Goal: Find specific page/section: Find specific page/section

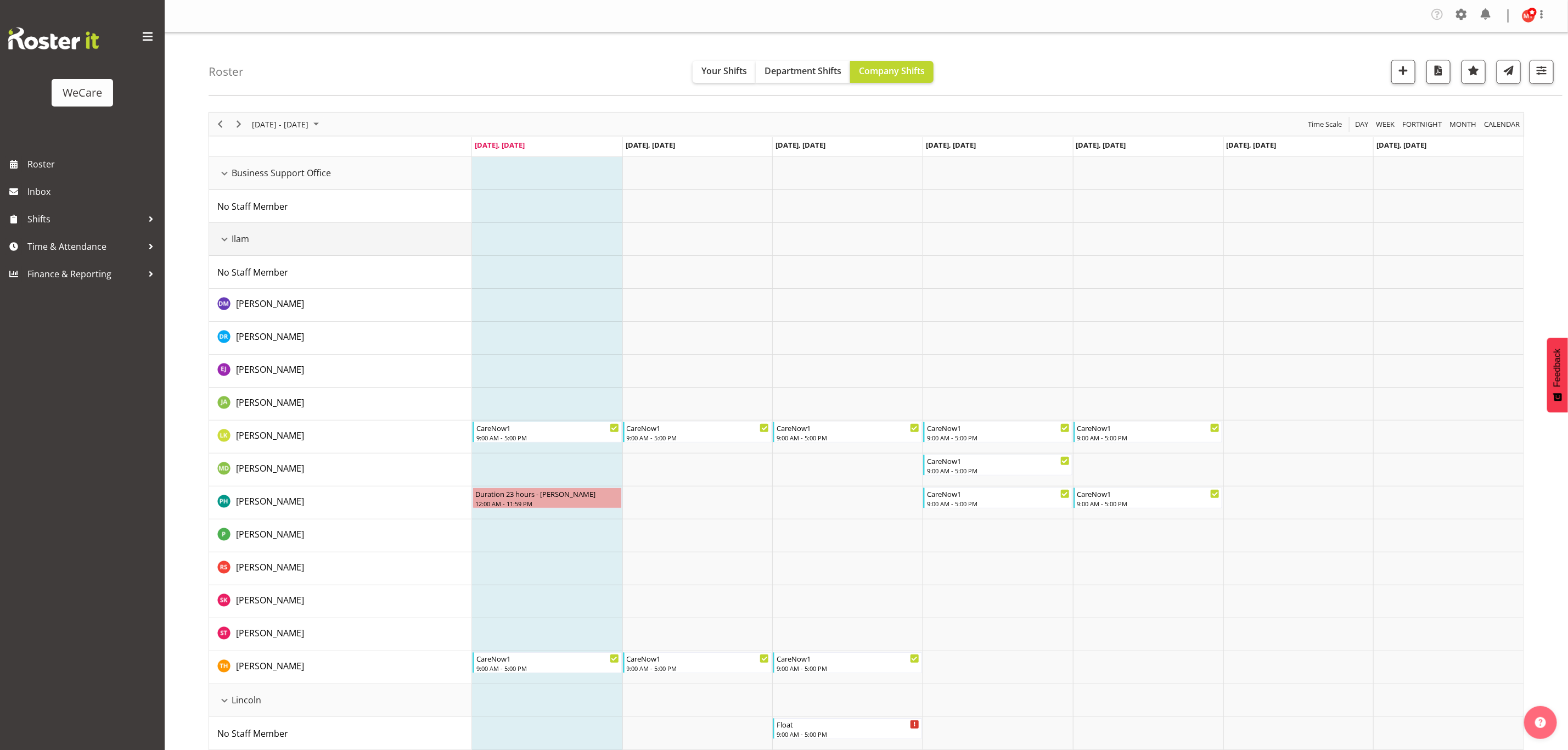
click at [224, 237] on div "Ilam resource" at bounding box center [224, 239] width 15 height 15
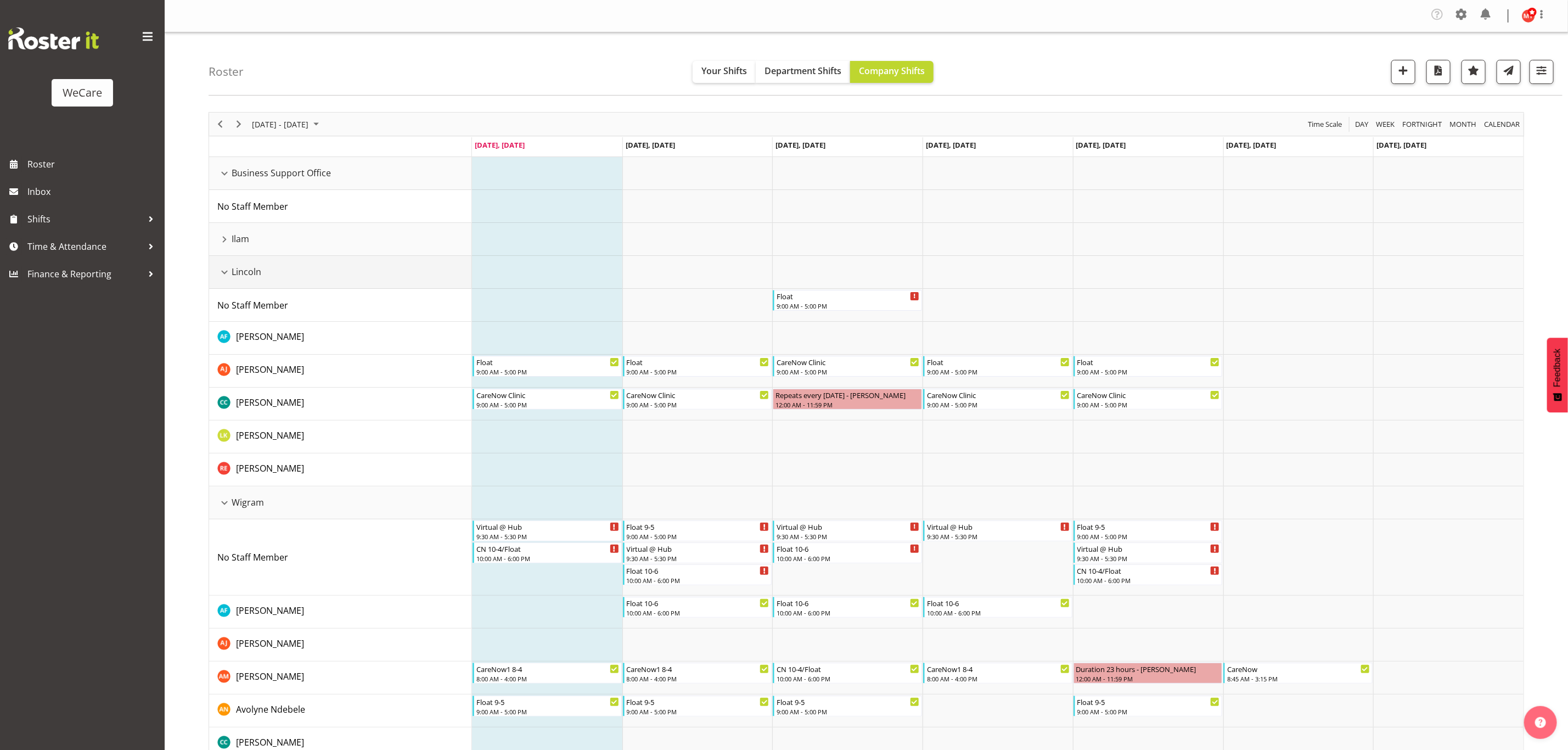
click at [226, 276] on div "Lincoln resource" at bounding box center [224, 272] width 15 height 15
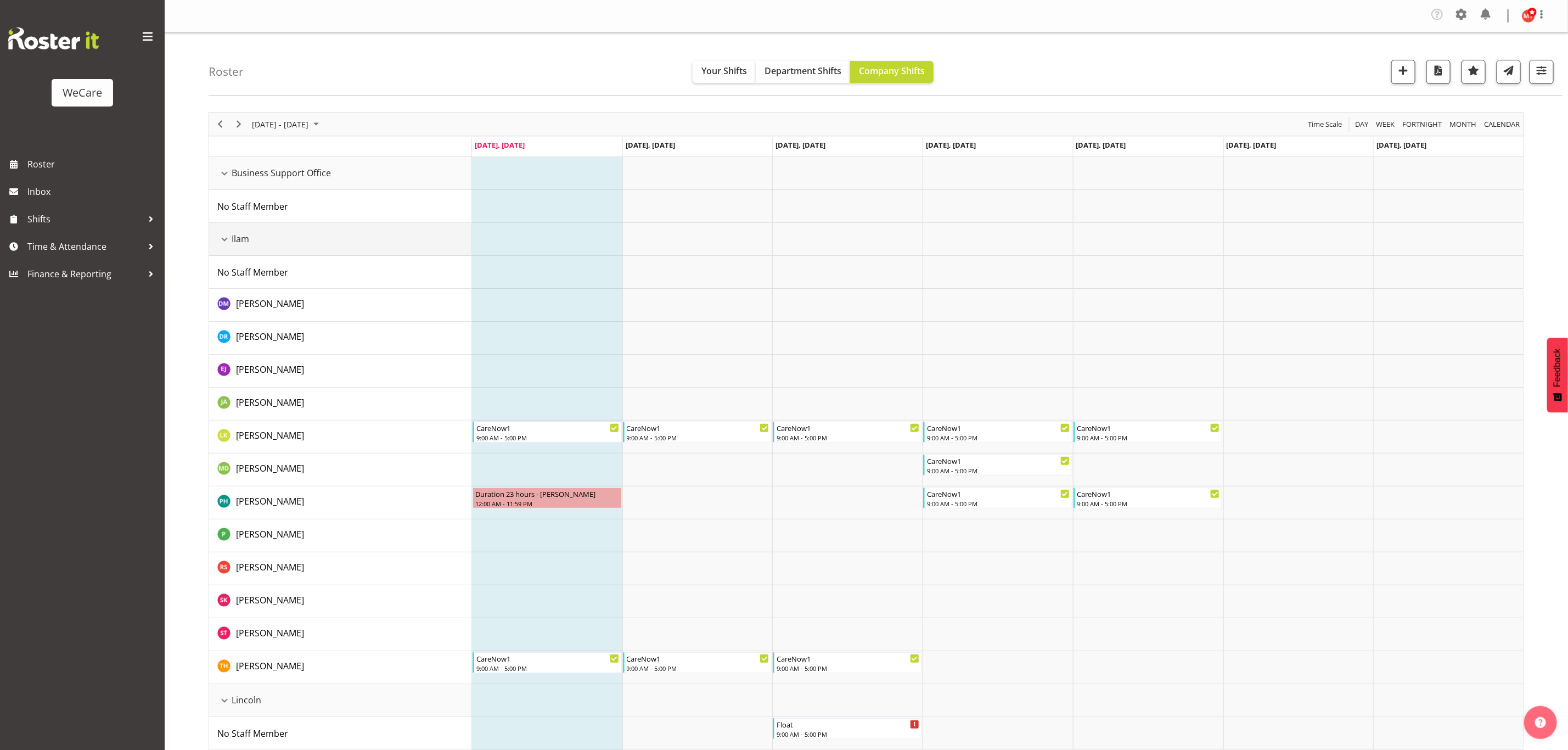
click at [221, 243] on div "Ilam resource" at bounding box center [224, 239] width 15 height 15
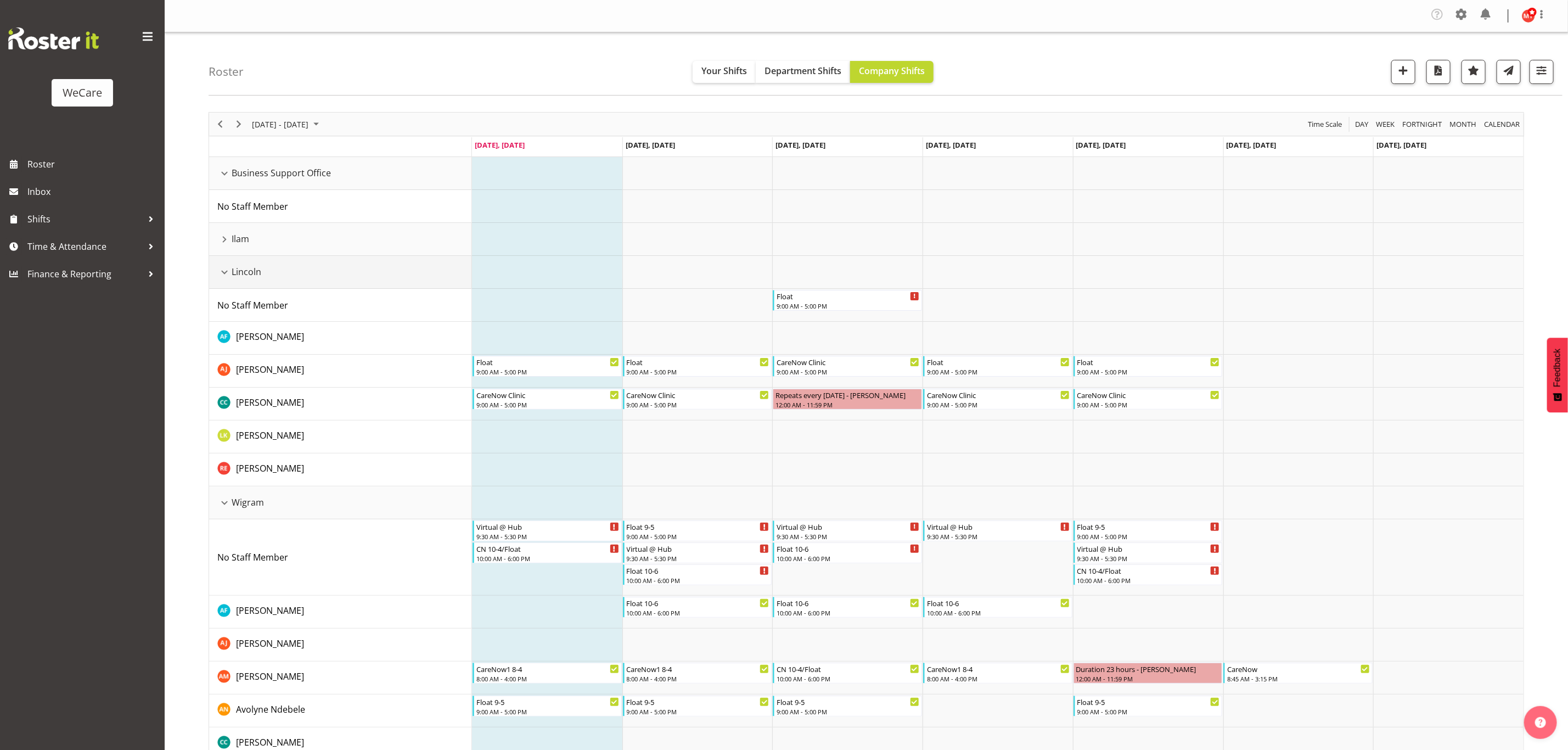
click at [226, 275] on div "Lincoln resource" at bounding box center [224, 272] width 15 height 15
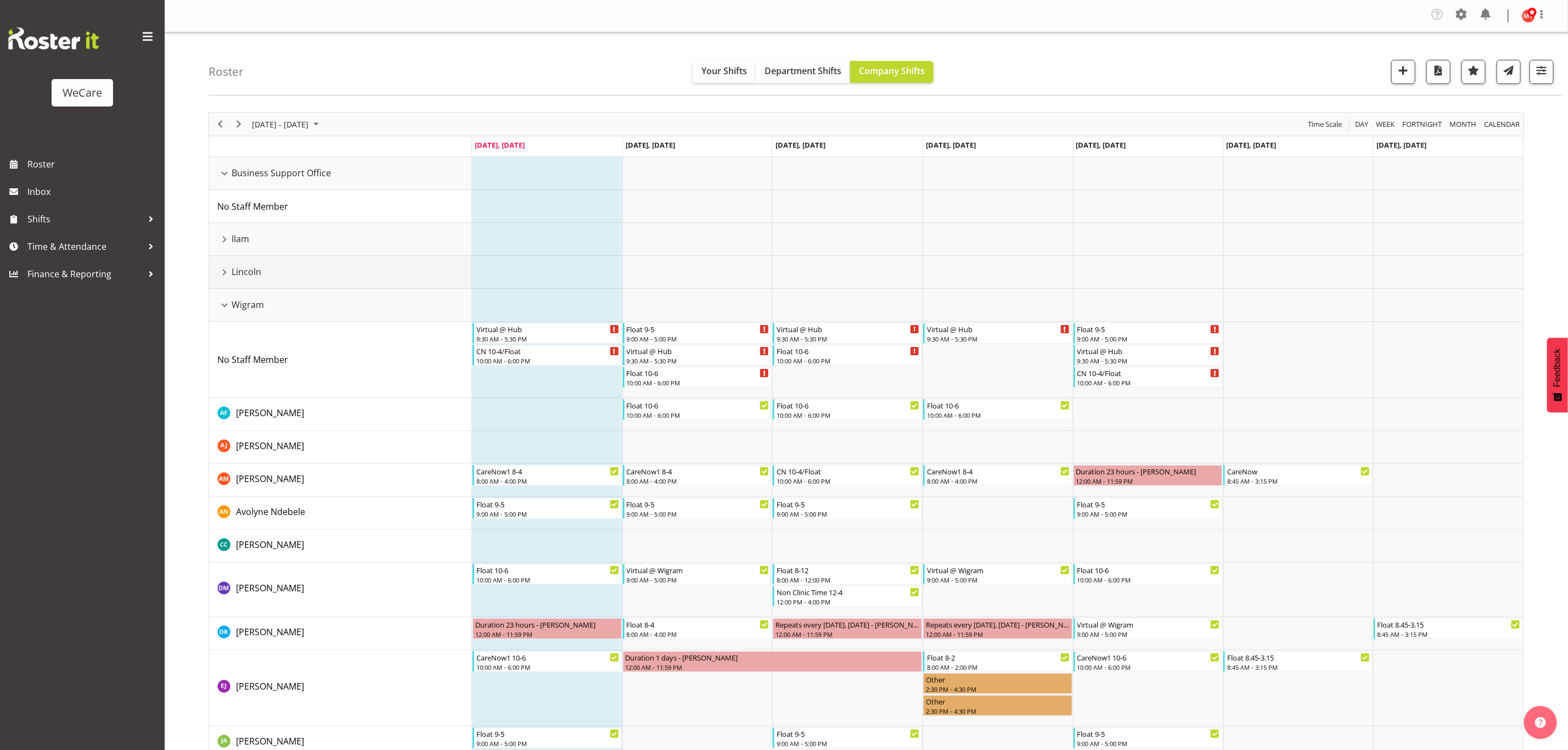
click at [222, 278] on div "Lincoln resource" at bounding box center [224, 272] width 15 height 15
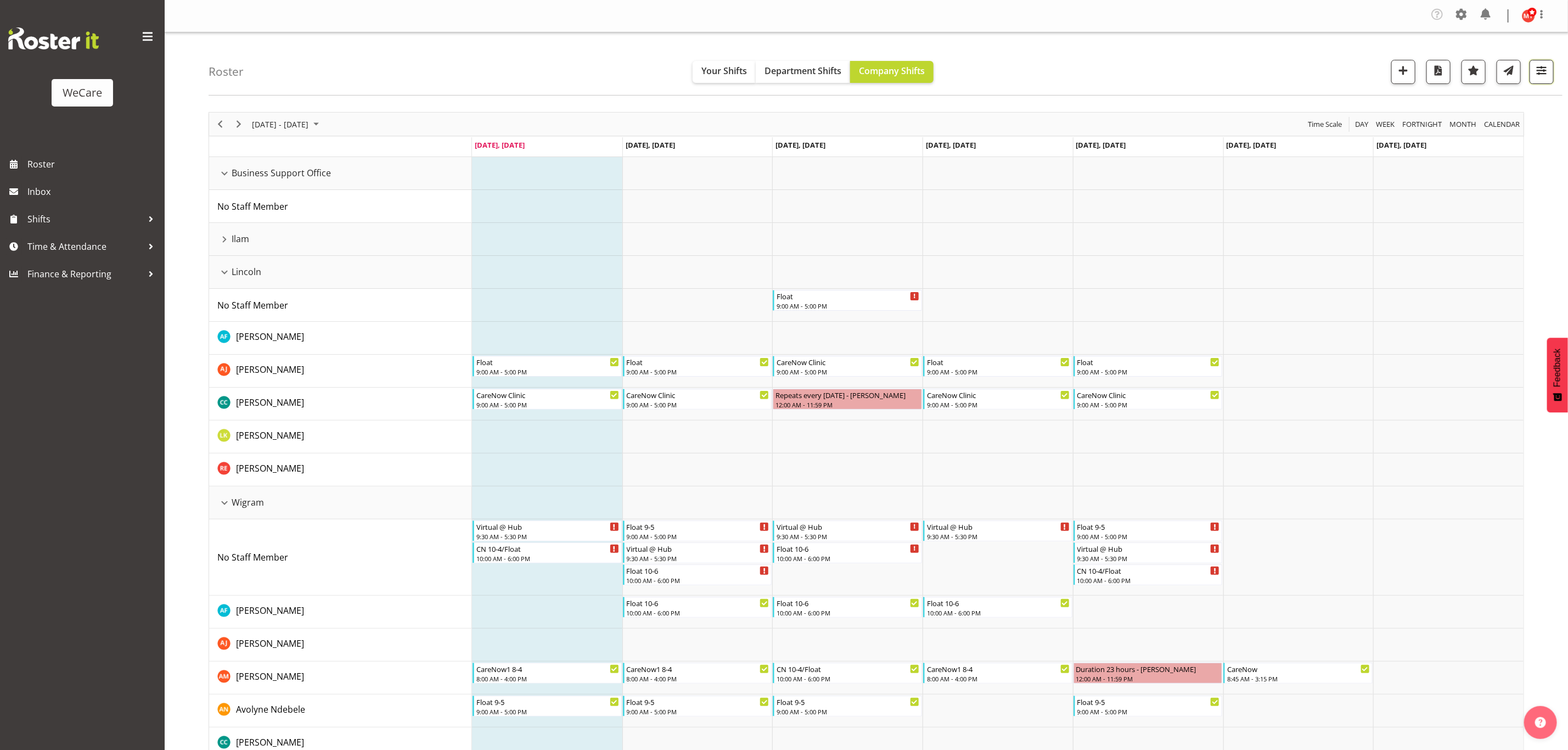
click at [1535, 72] on span "button" at bounding box center [1541, 70] width 15 height 15
click at [1488, 139] on span "1 Departments" at bounding box center [1475, 139] width 70 height 13
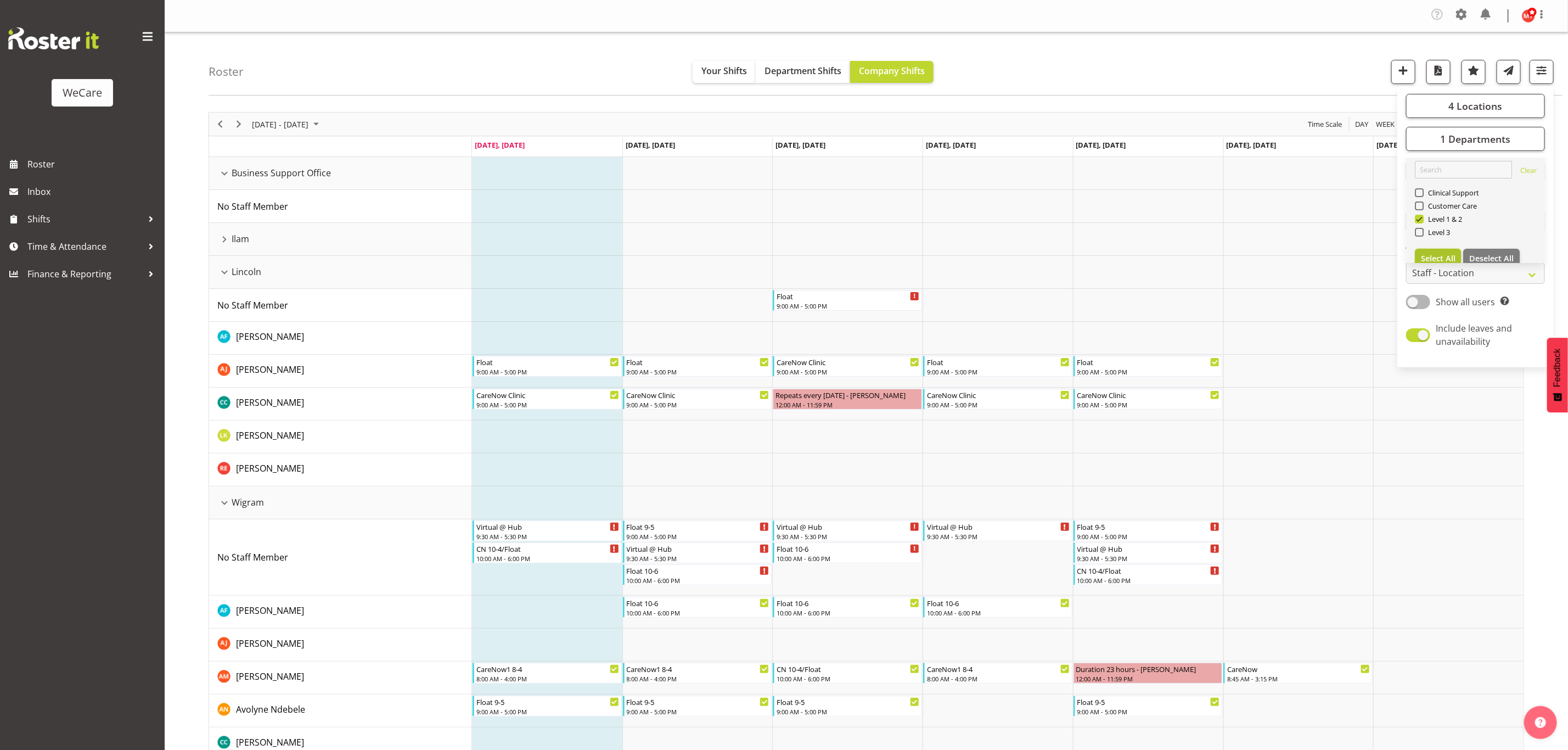
click at [1451, 254] on span "Select All" at bounding box center [1438, 258] width 35 height 11
checkbox input "true"
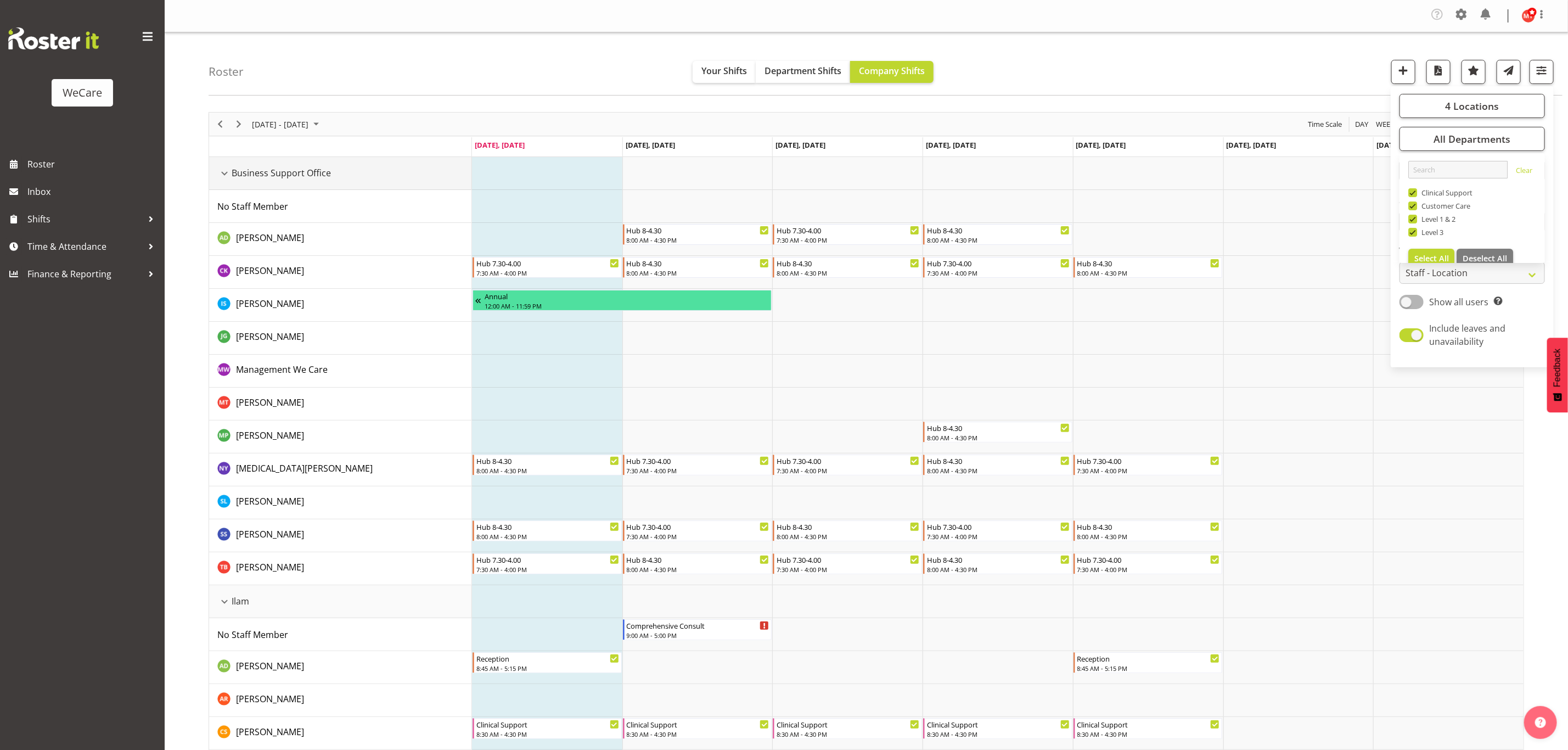
click at [221, 173] on div "Business Support Office resource" at bounding box center [224, 173] width 15 height 15
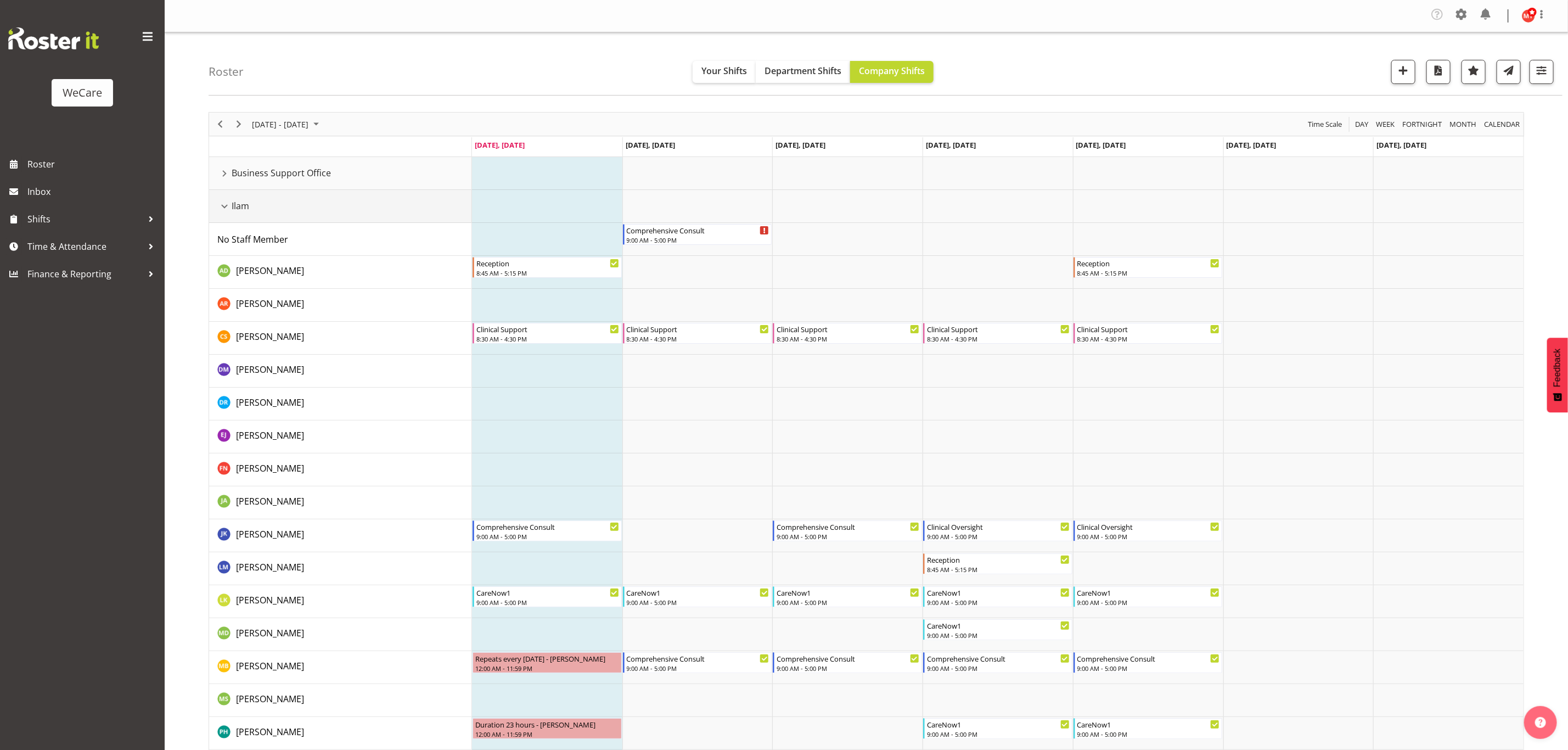
click at [224, 205] on div "Ilam resource" at bounding box center [224, 207] width 15 height 15
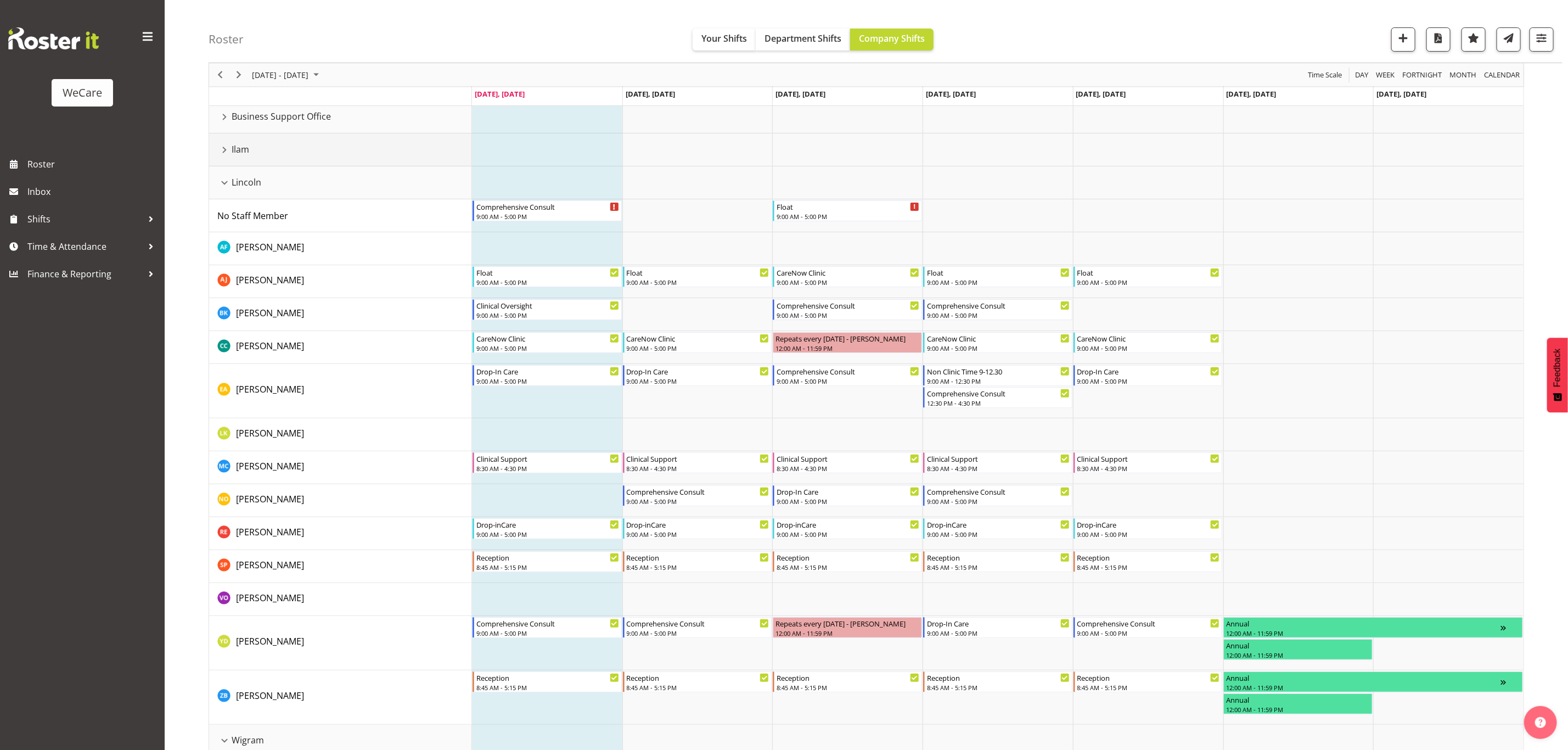
scroll to position [82, 0]
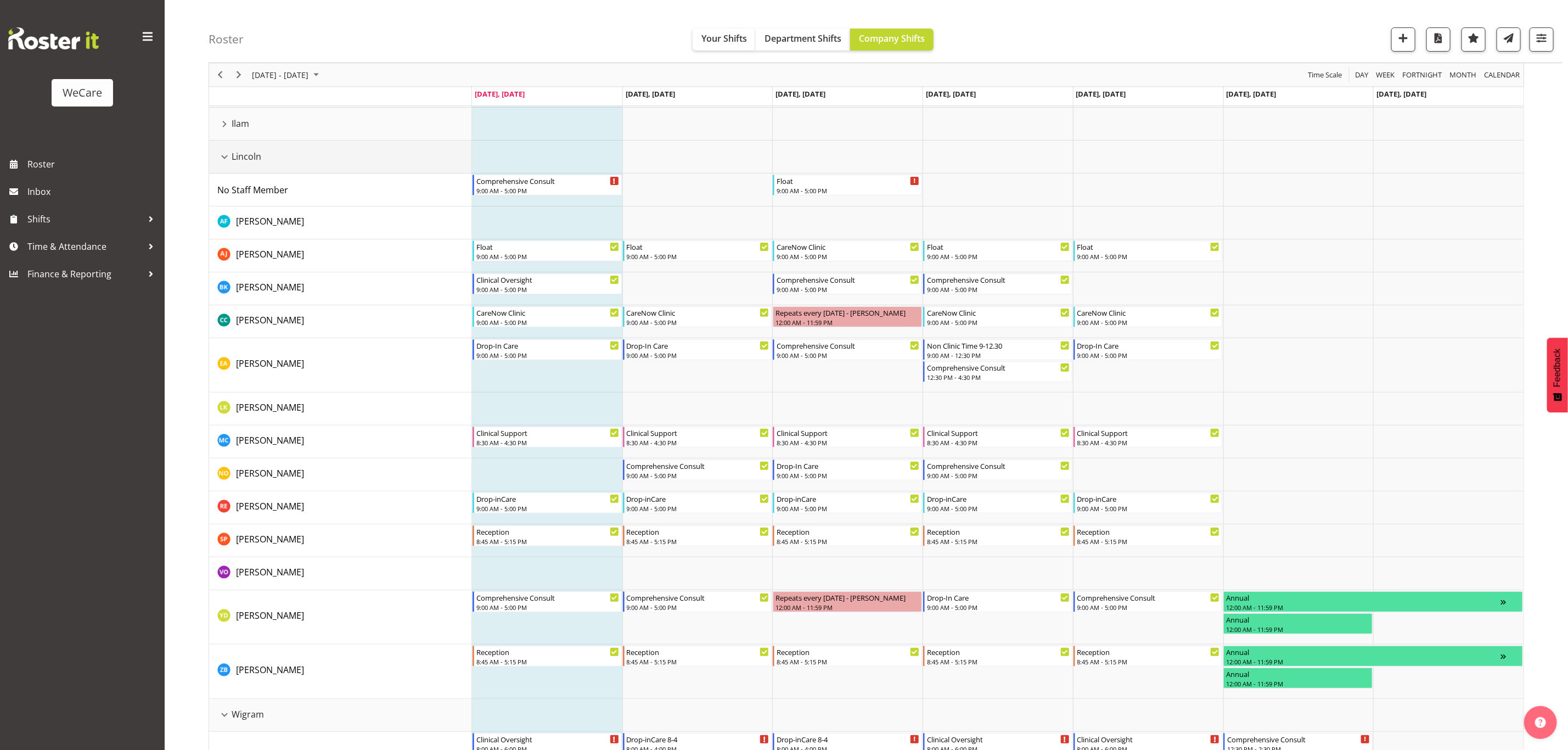
drag, startPoint x: 227, startPoint y: 152, endPoint x: 233, endPoint y: 153, distance: 6.1
click at [229, 152] on div "Lincoln resource" at bounding box center [224, 156] width 15 height 15
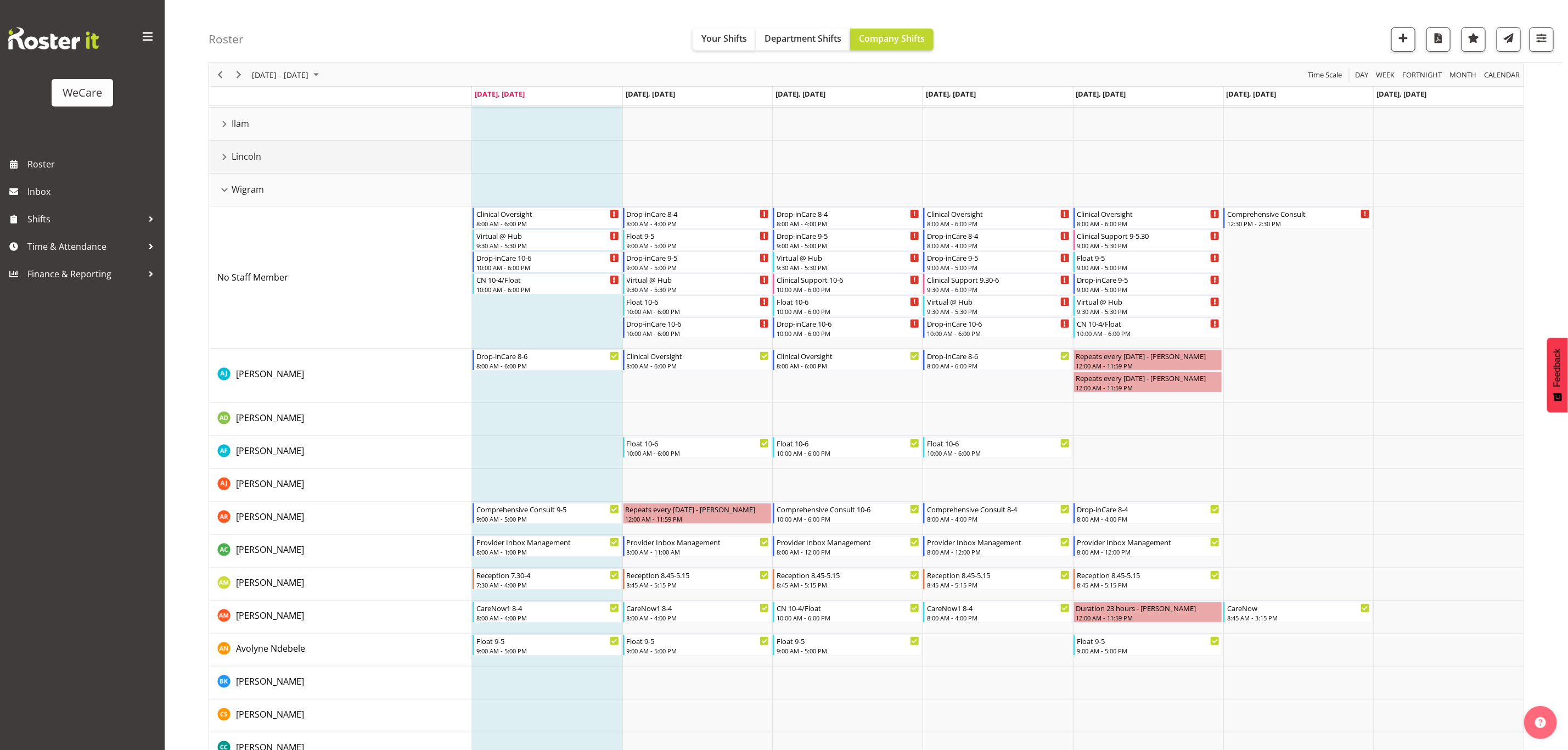
scroll to position [0, 0]
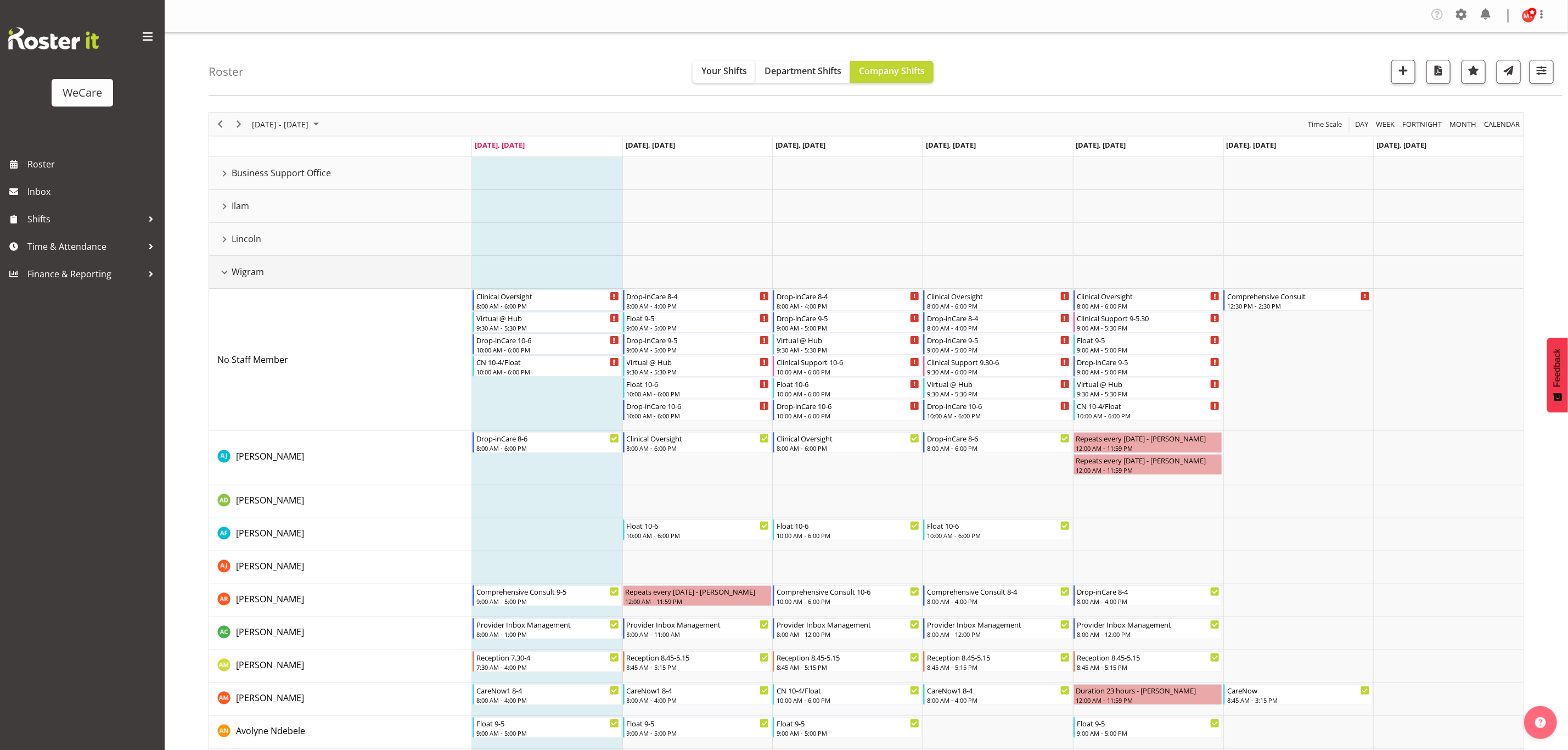
click at [220, 276] on div "Wigram resource" at bounding box center [224, 272] width 15 height 15
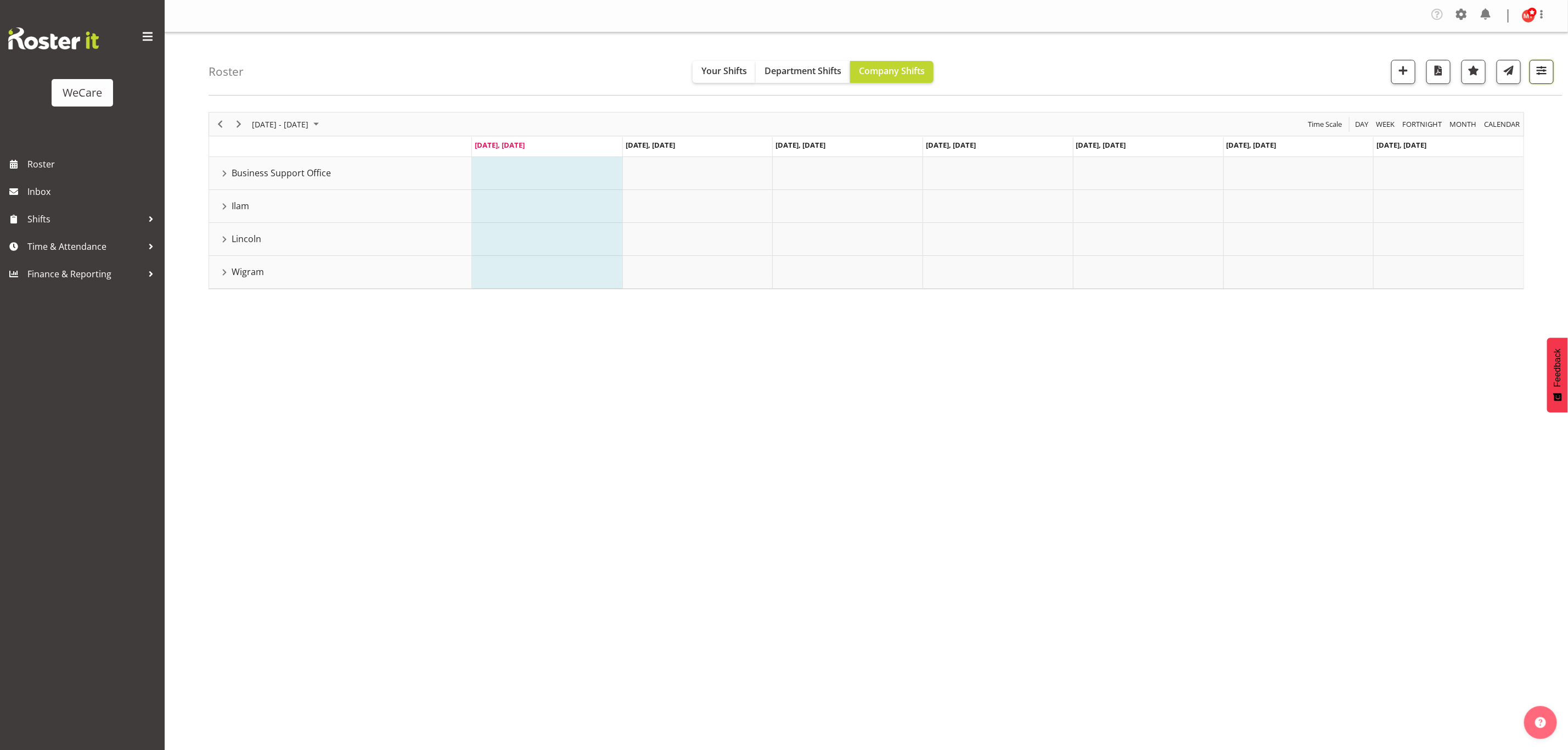
click at [1533, 69] on button "button" at bounding box center [1541, 72] width 24 height 24
click at [1466, 109] on span "4 Locations" at bounding box center [1472, 106] width 54 height 13
click at [1415, 171] on span at bounding box center [1412, 173] width 8 height 8
click at [1415, 171] on input "Faringdon" at bounding box center [1411, 173] width 7 height 7
checkbox input "true"
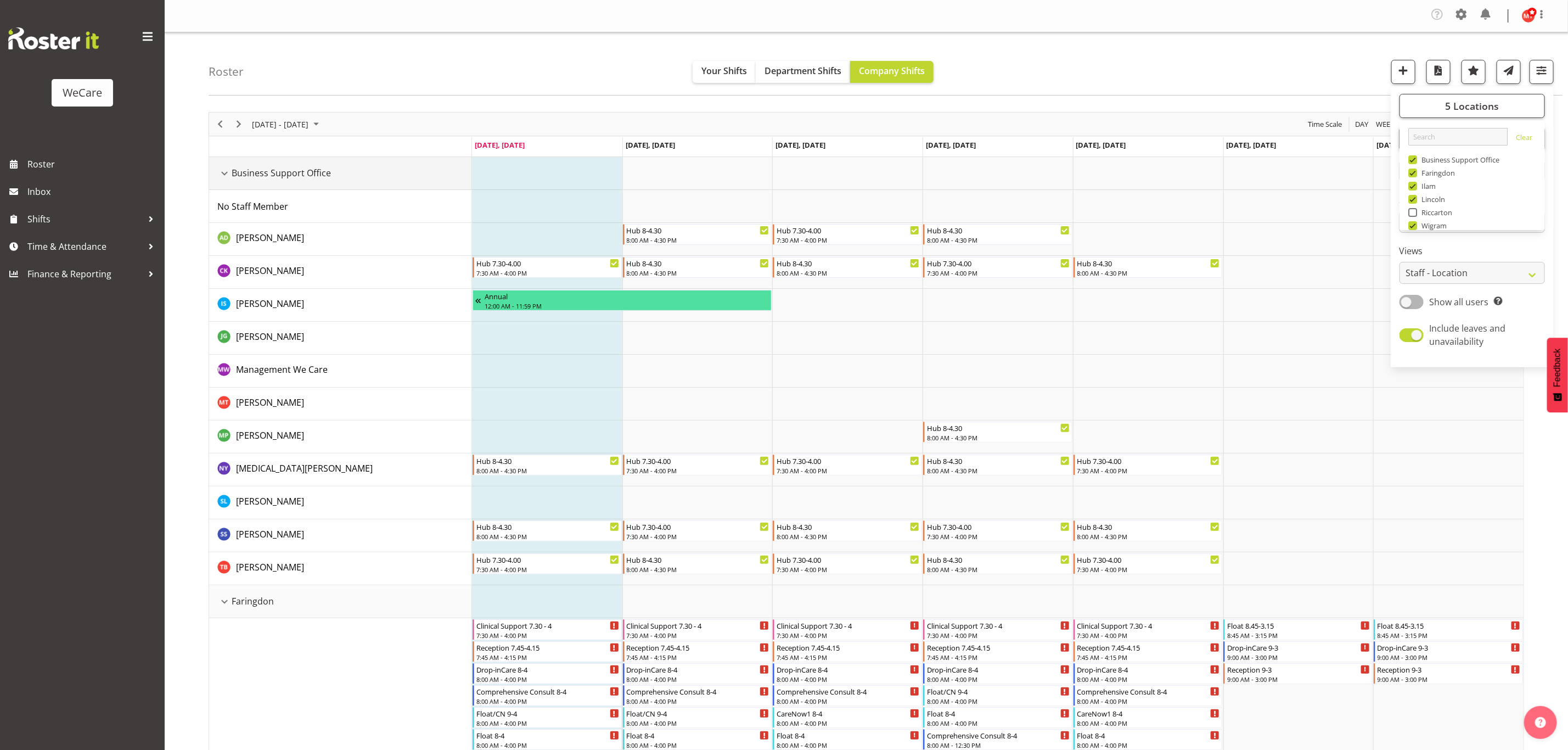
click at [226, 170] on div "Business Support Office resource" at bounding box center [224, 173] width 15 height 15
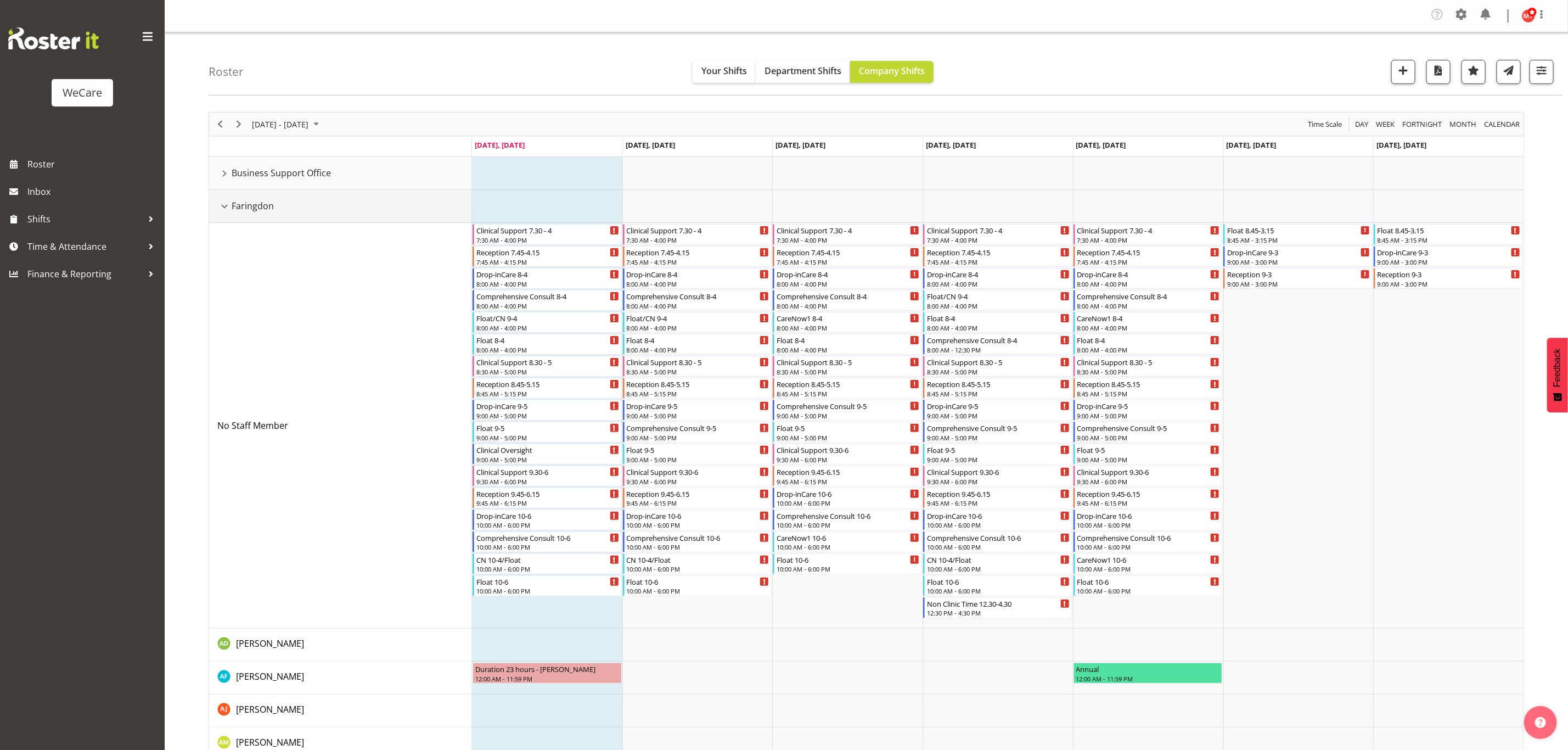
click at [224, 209] on div "Faringdon resource" at bounding box center [224, 207] width 15 height 15
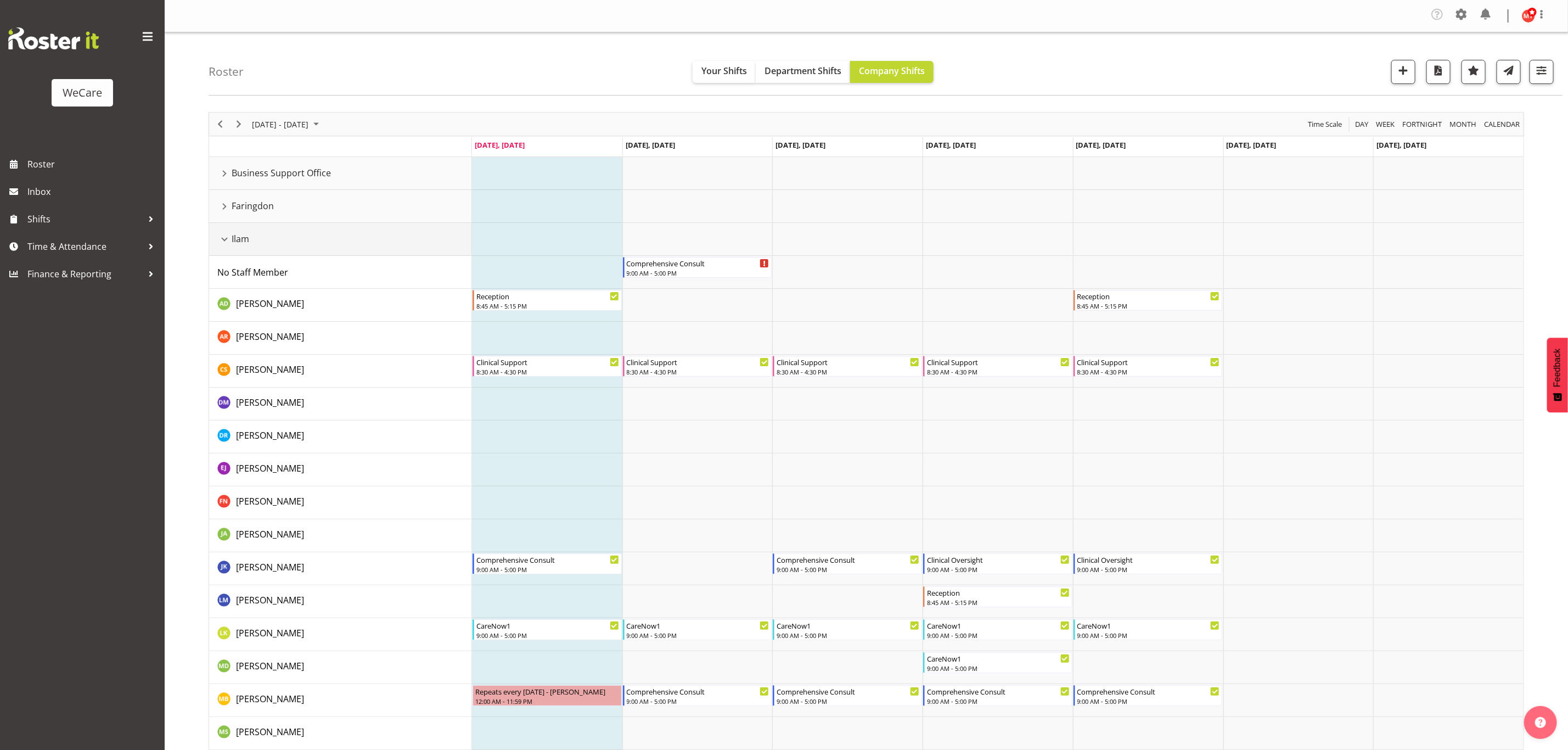
drag, startPoint x: 224, startPoint y: 243, endPoint x: 229, endPoint y: 245, distance: 5.4
click at [224, 243] on div "Ilam resource" at bounding box center [224, 239] width 15 height 15
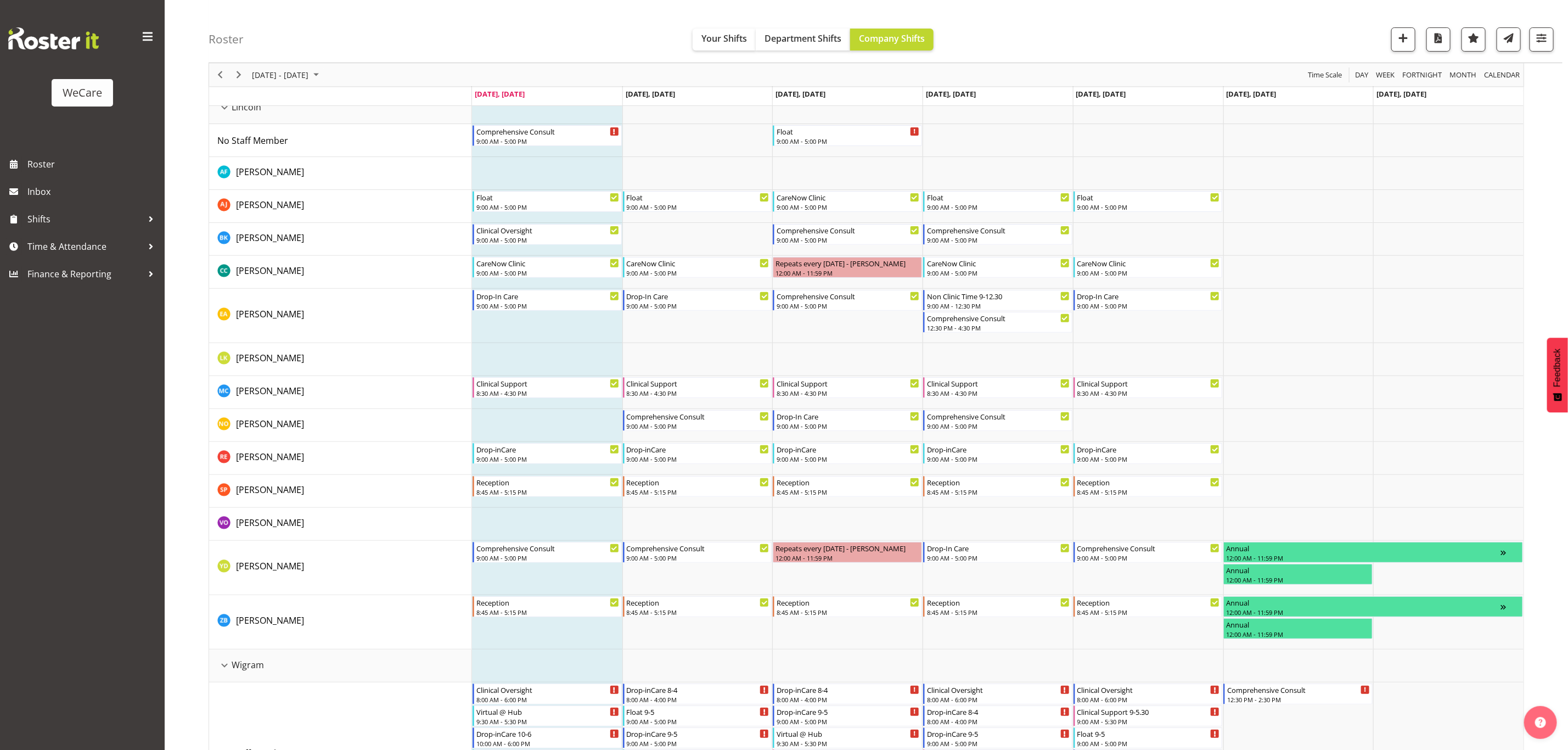
scroll to position [82, 0]
